Goal: Information Seeking & Learning: Learn about a topic

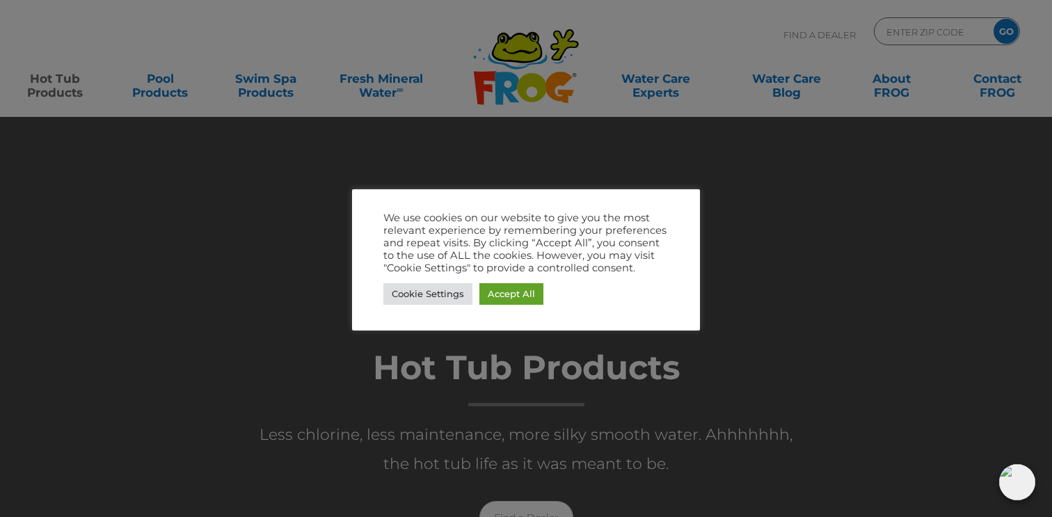
click at [513, 280] on div "Cookie Settings Accept All" at bounding box center [525, 294] width 285 height 29
click at [513, 289] on link "Accept All" at bounding box center [511, 294] width 64 height 22
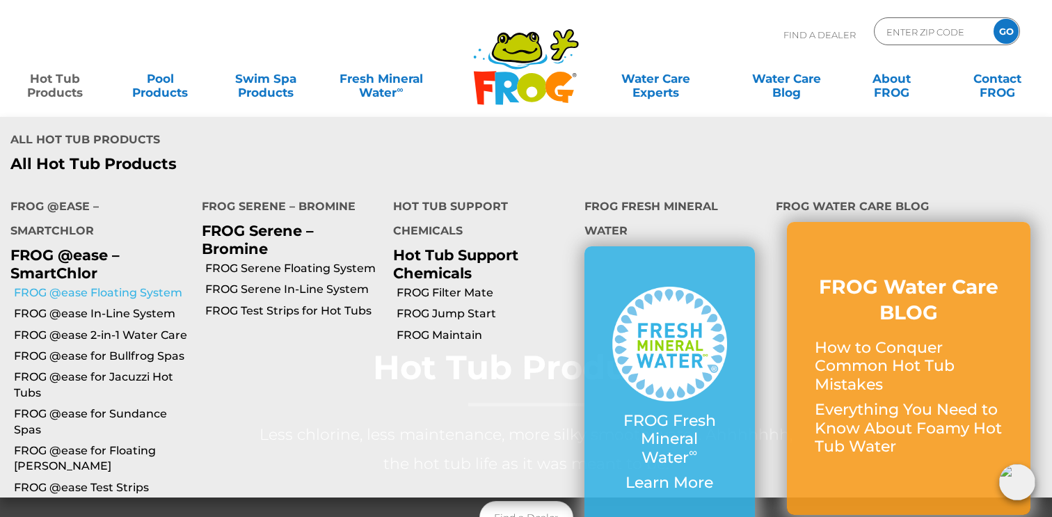
click at [102, 285] on link "FROG @ease Floating System" at bounding box center [102, 292] width 177 height 15
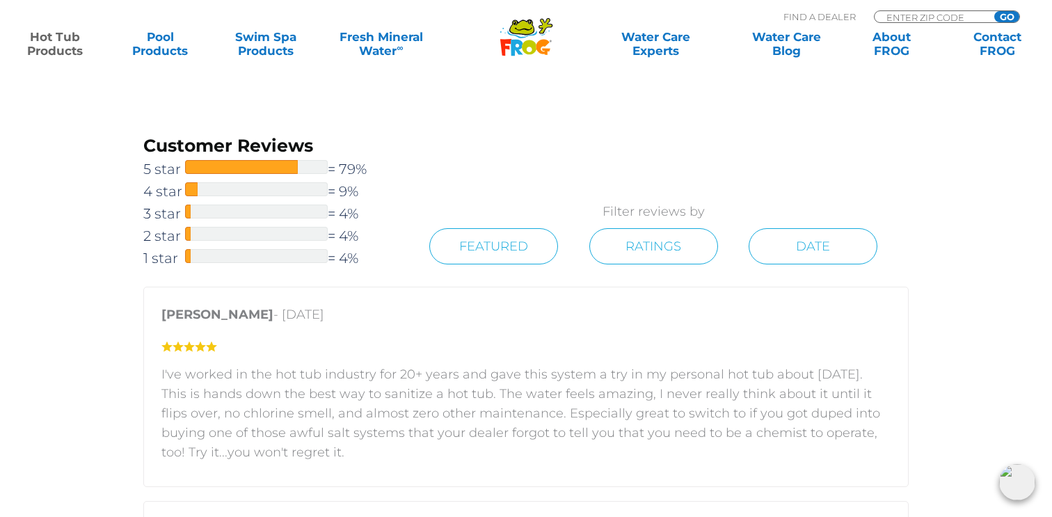
scroll to position [2024, 0]
